Goal: Find specific page/section: Find specific page/section

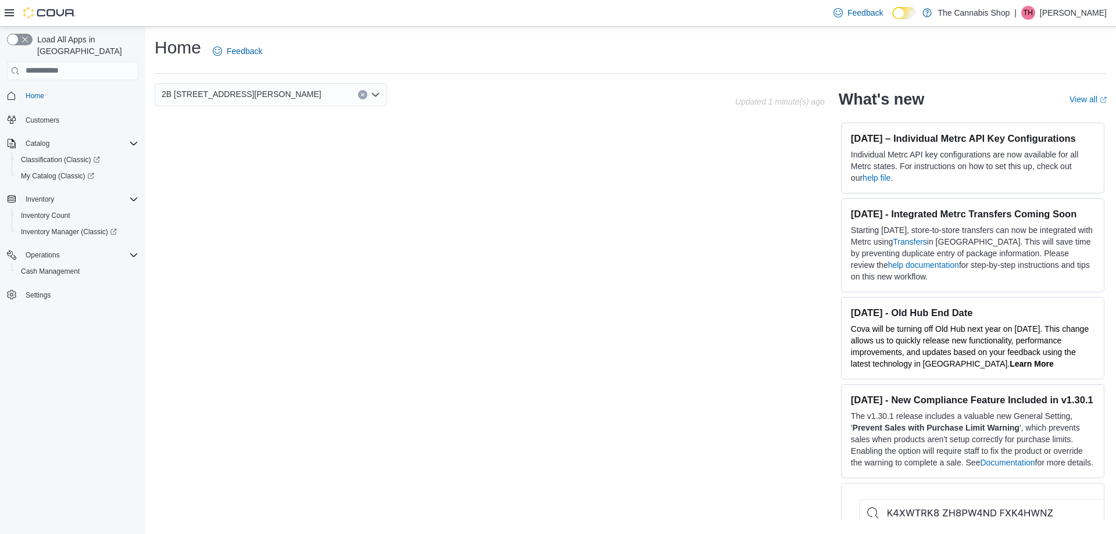
click at [379, 97] on icon "Open list of options" at bounding box center [375, 94] width 9 height 9
click at [266, 149] on span "[STREET_ADDRESS]" at bounding box center [234, 148] width 80 height 12
click at [52, 227] on span "Inventory Manager (Classic)" at bounding box center [69, 231] width 96 height 9
click at [376, 93] on icon "Open list of options" at bounding box center [375, 94] width 9 height 9
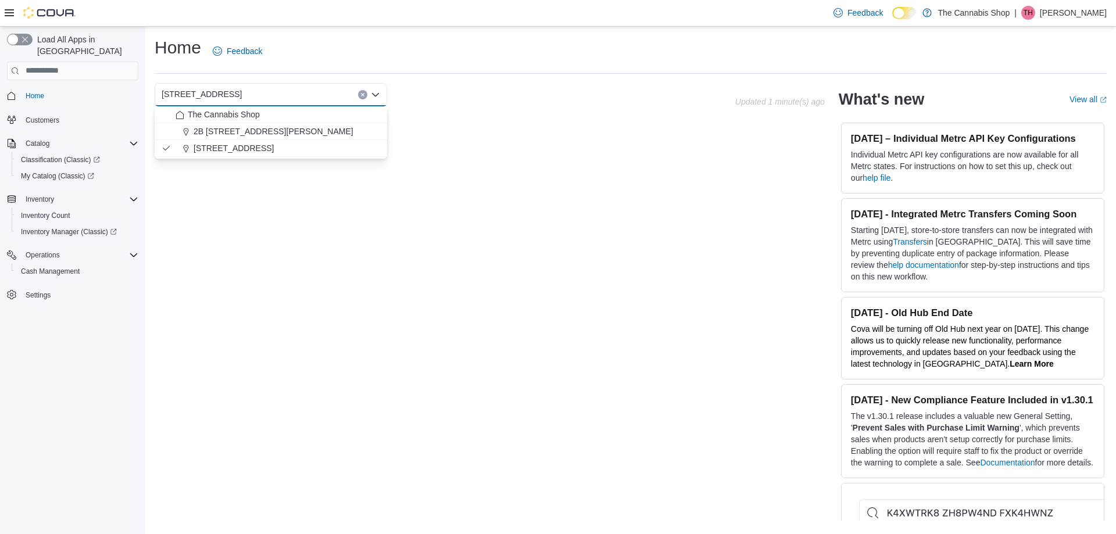
click at [376, 93] on icon "Close list of options" at bounding box center [375, 94] width 9 height 9
click at [71, 227] on span "Inventory Manager (Classic)" at bounding box center [69, 231] width 96 height 9
